Goal: Task Accomplishment & Management: Manage account settings

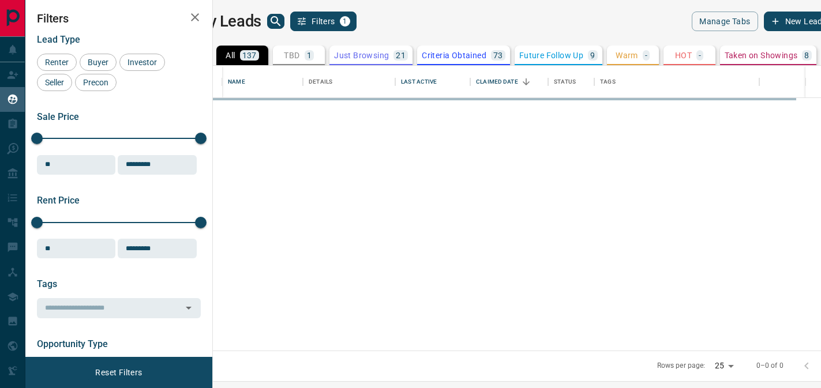
scroll to position [276, 594]
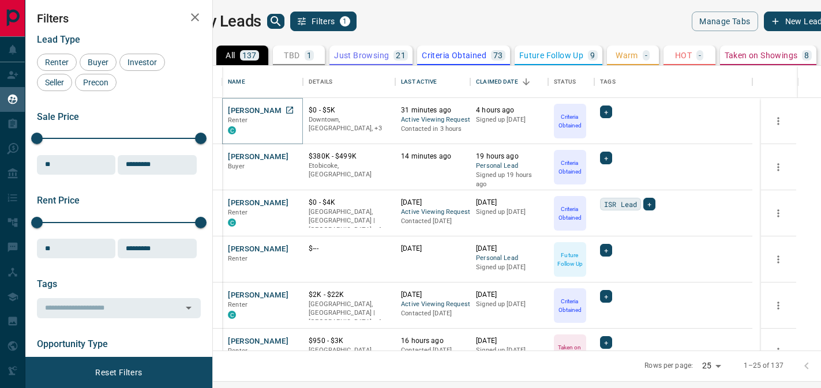
click at [288, 110] on button "[PERSON_NAME]" at bounding box center [258, 111] width 61 height 11
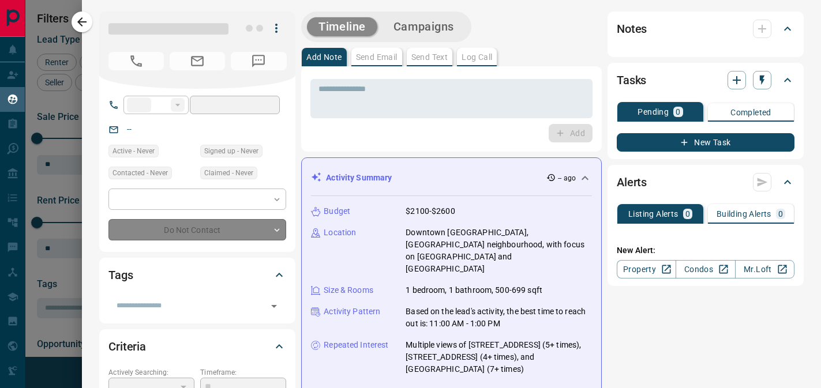
type input "**"
type input "**********"
type input "*"
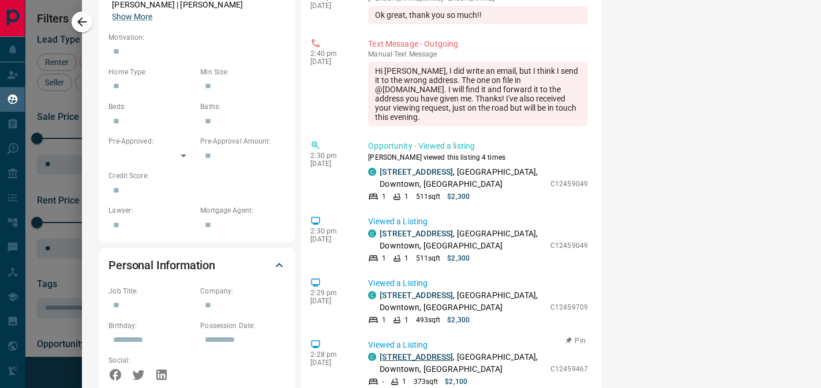
scroll to position [408, 0]
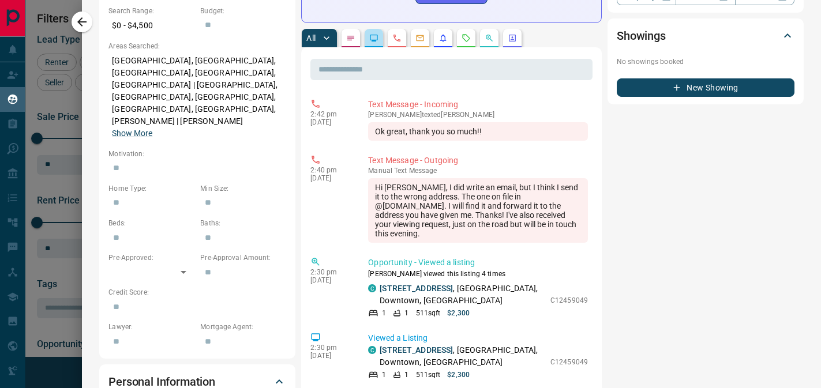
click at [377, 33] on icon "Lead Browsing Activity" at bounding box center [373, 37] width 9 height 9
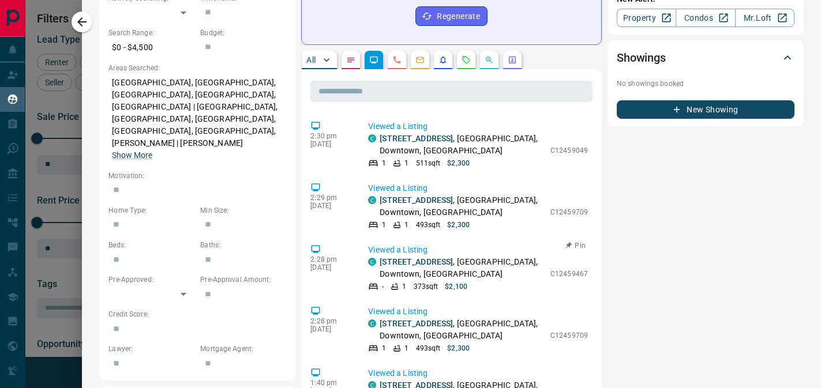
scroll to position [317, 0]
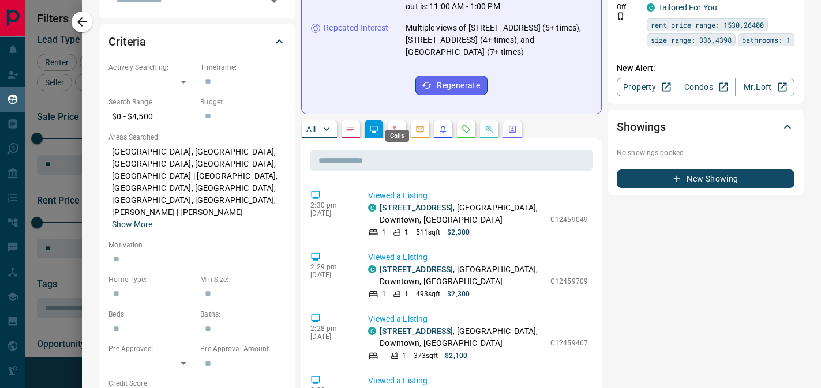
click at [398, 125] on icon "Calls" at bounding box center [396, 129] width 9 height 9
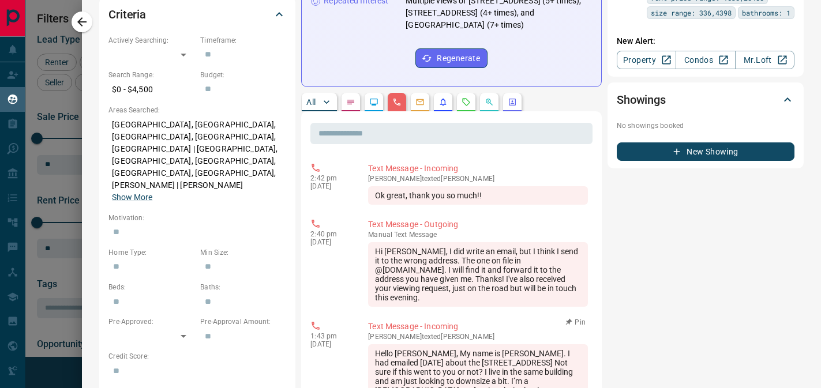
scroll to position [303, 0]
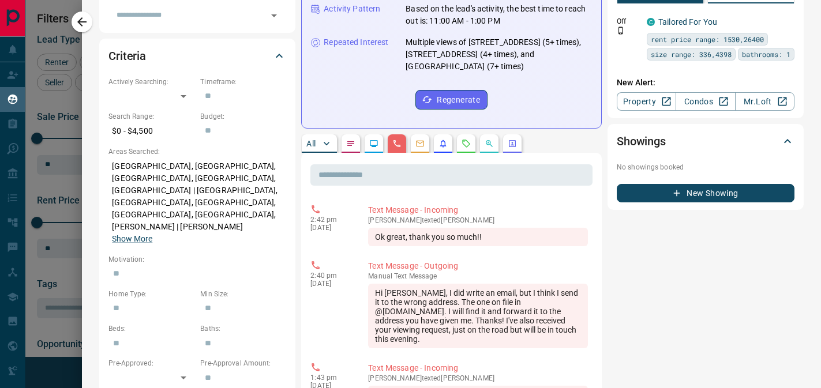
click at [425, 134] on button "button" at bounding box center [420, 143] width 18 height 18
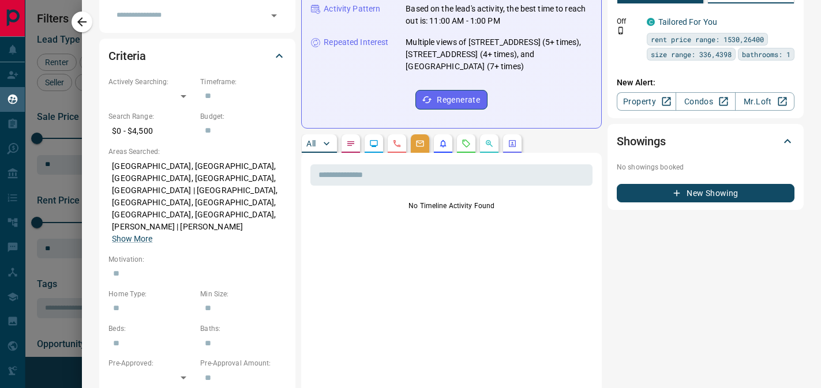
click at [452, 134] on div "All" at bounding box center [451, 143] width 301 height 18
click at [448, 134] on button "button" at bounding box center [443, 143] width 18 height 18
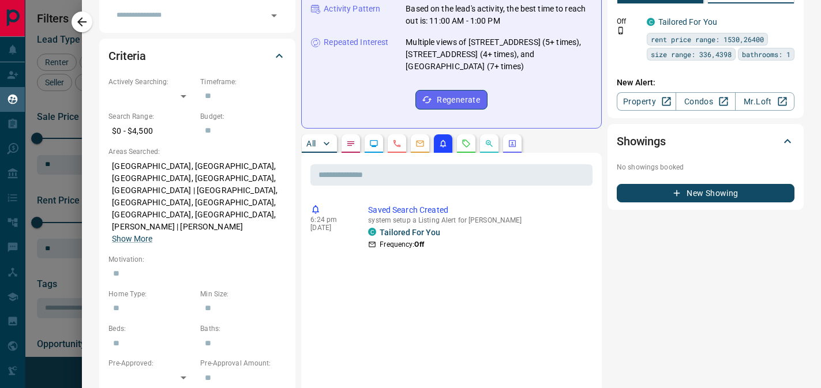
click at [454, 134] on div "All" at bounding box center [451, 143] width 301 height 18
click at [472, 135] on button "button" at bounding box center [466, 143] width 18 height 18
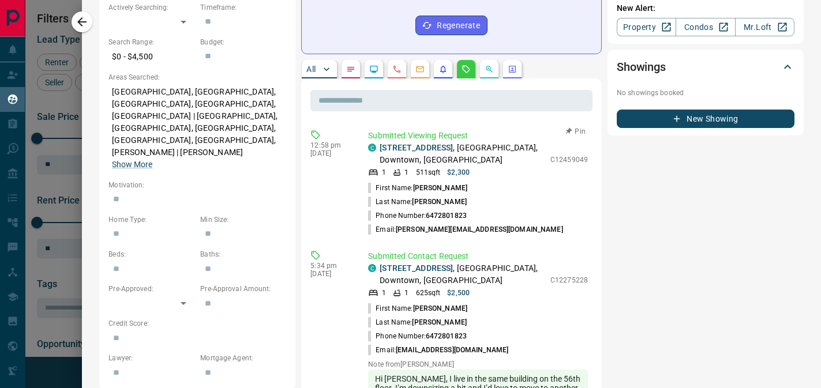
scroll to position [264, 0]
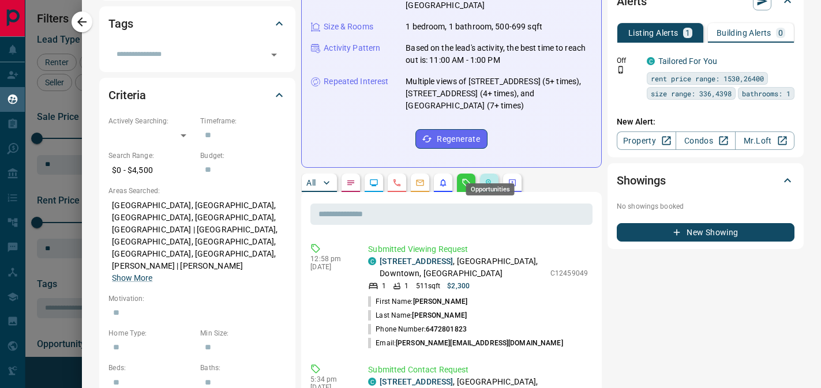
click at [488, 181] on icon "Opportunities" at bounding box center [488, 182] width 2 height 2
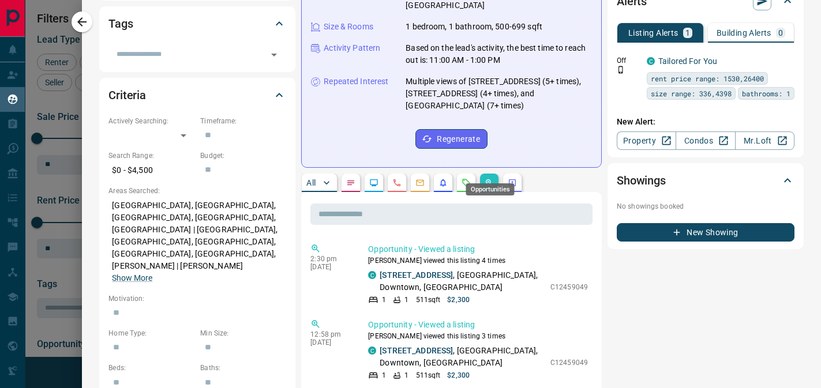
click at [513, 182] on div "Opportunities" at bounding box center [490, 185] width 51 height 21
click at [512, 179] on icon "Agent Actions" at bounding box center [512, 182] width 7 height 7
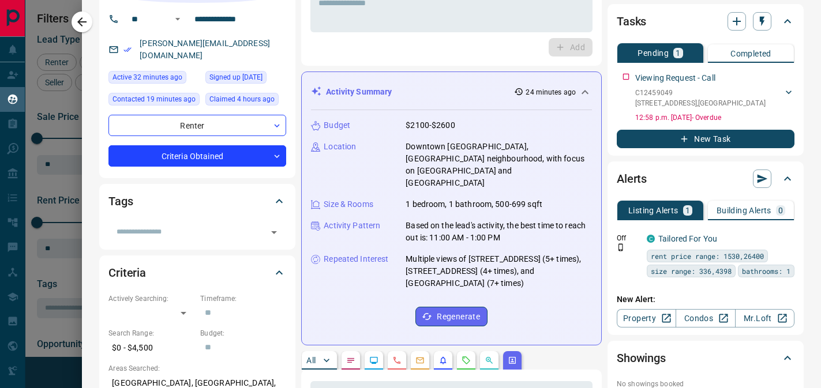
scroll to position [0, 0]
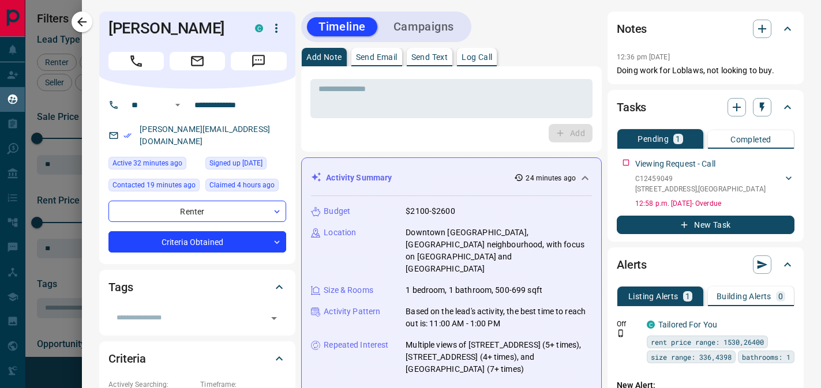
click at [81, 19] on icon "button" at bounding box center [81, 21] width 9 height 9
